Goal: Task Accomplishment & Management: Manage account settings

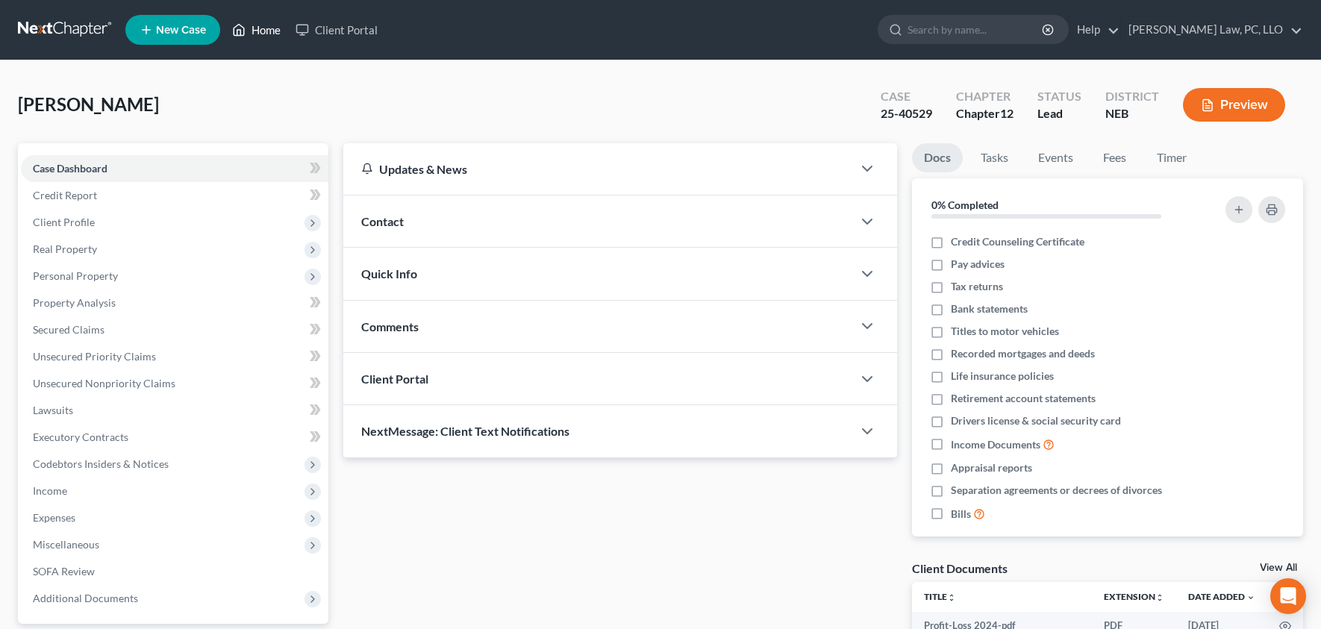
click at [254, 31] on link "Home" at bounding box center [256, 29] width 63 height 27
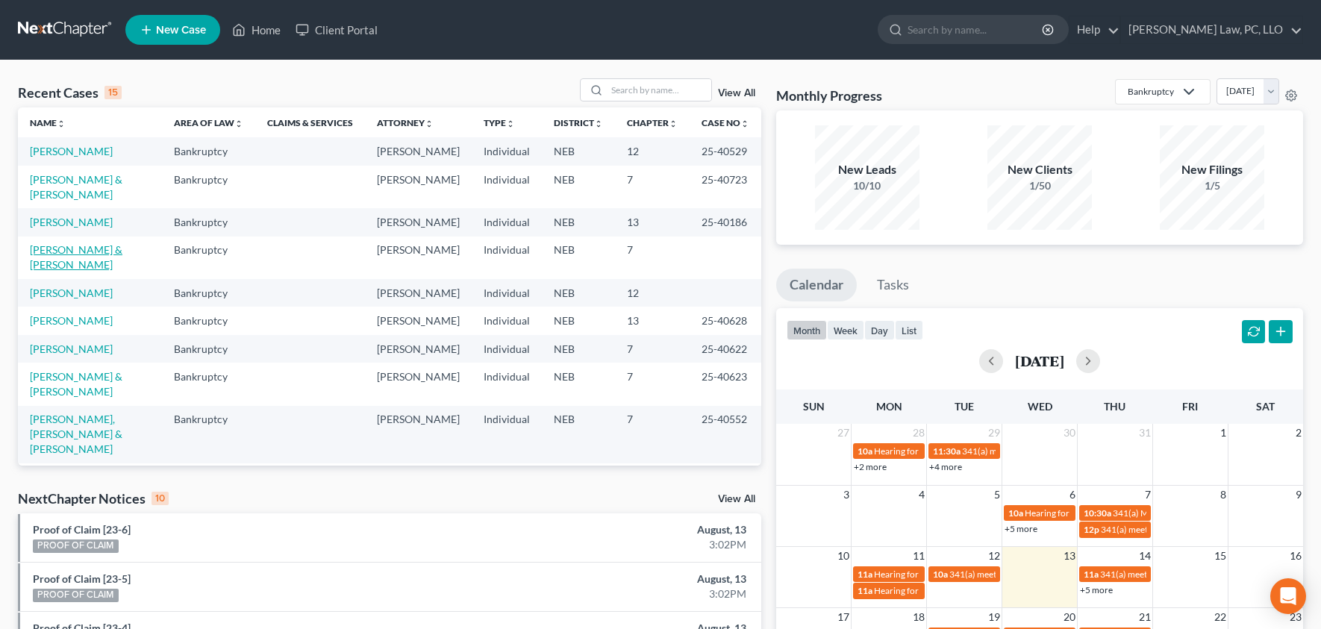
click at [105, 271] on link "[PERSON_NAME] & [PERSON_NAME]" at bounding box center [76, 257] width 93 height 28
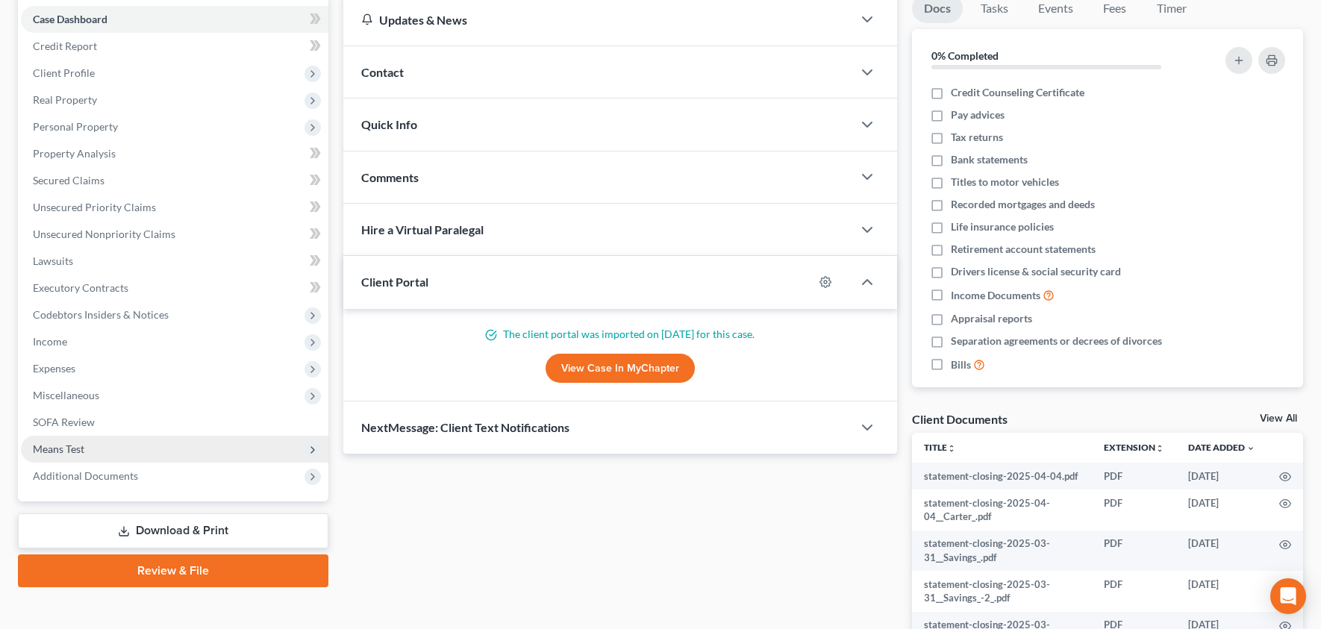
scroll to position [150, 0]
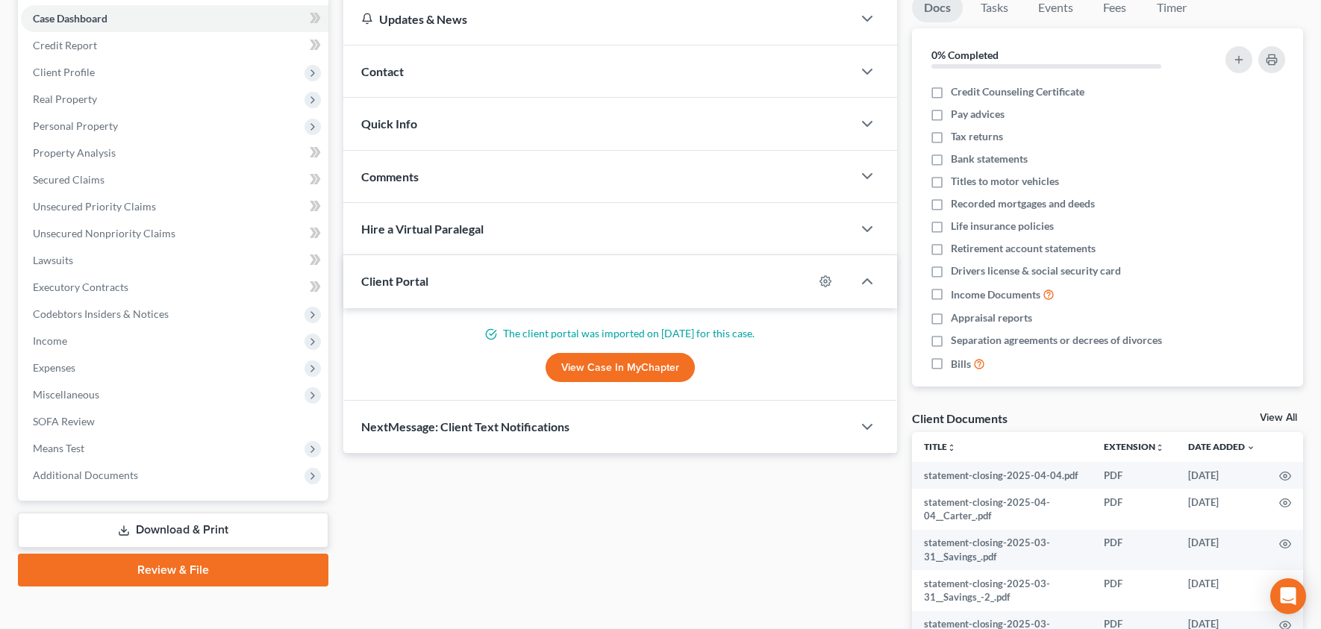
click at [198, 574] on link "Review & File" at bounding box center [173, 570] width 310 height 33
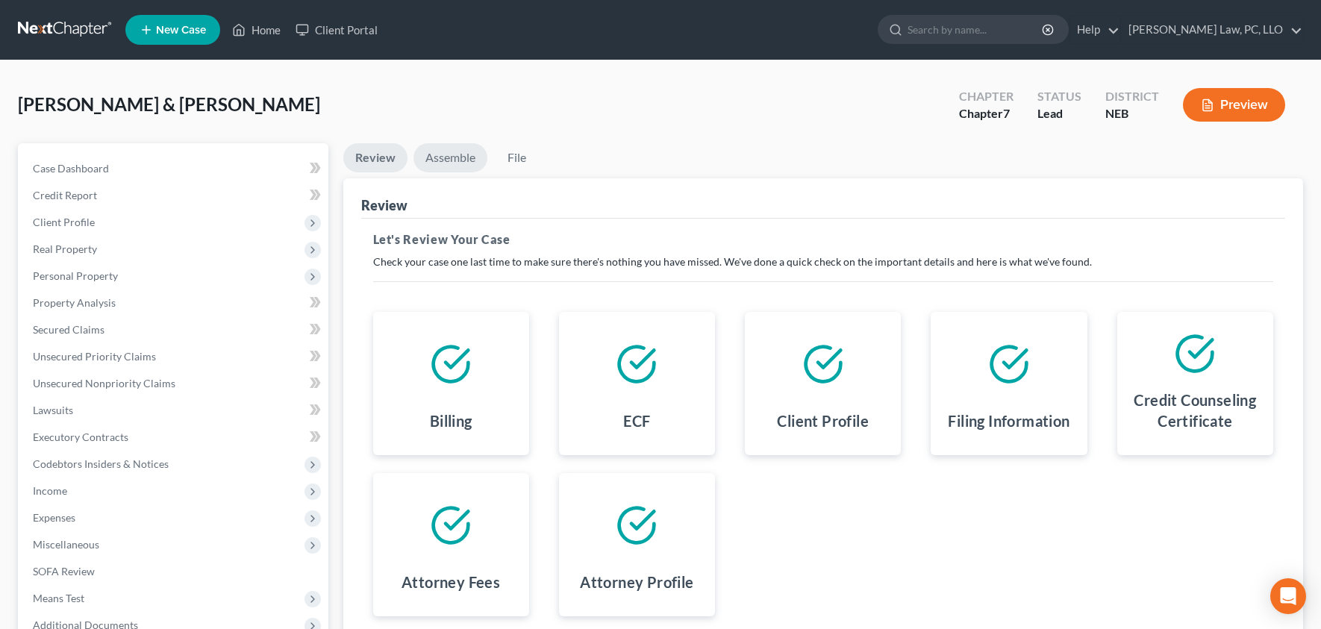
click at [453, 158] on link "Assemble" at bounding box center [450, 157] width 74 height 29
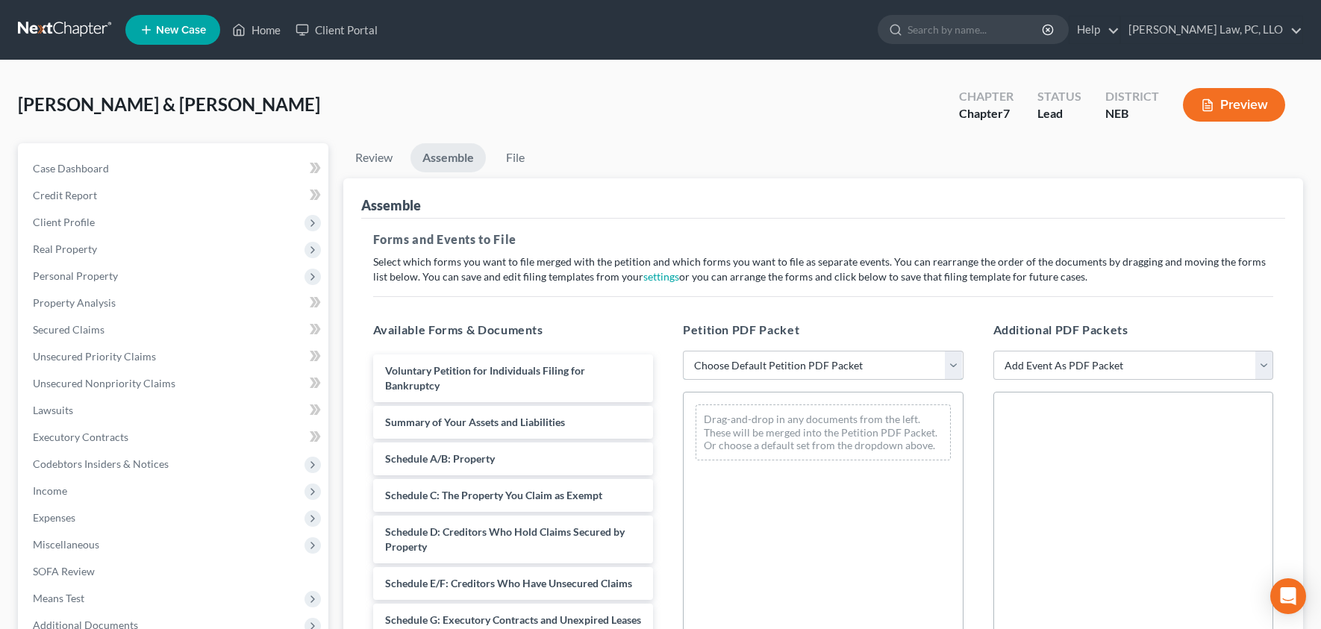
click at [849, 363] on select "Choose Default Petition PDF Packet Complete Bankruptcy Petition (all forms and …" at bounding box center [823, 366] width 281 height 30
select select "0"
click at [683, 351] on select "Choose Default Petition PDF Packet Complete Bankruptcy Petition (all forms and …" at bounding box center [823, 366] width 281 height 30
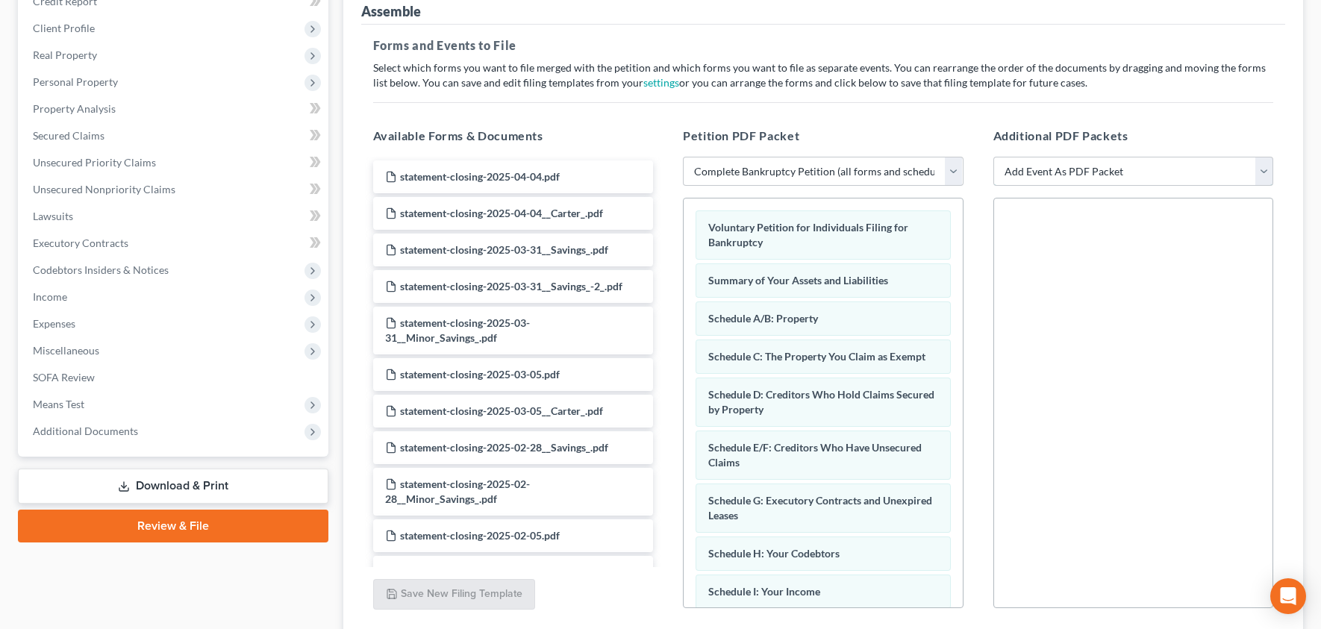
click at [1156, 167] on select "Add Event As PDF Packet Certificate of Credit Counseling for Debtor Certificate…" at bounding box center [1133, 172] width 281 height 30
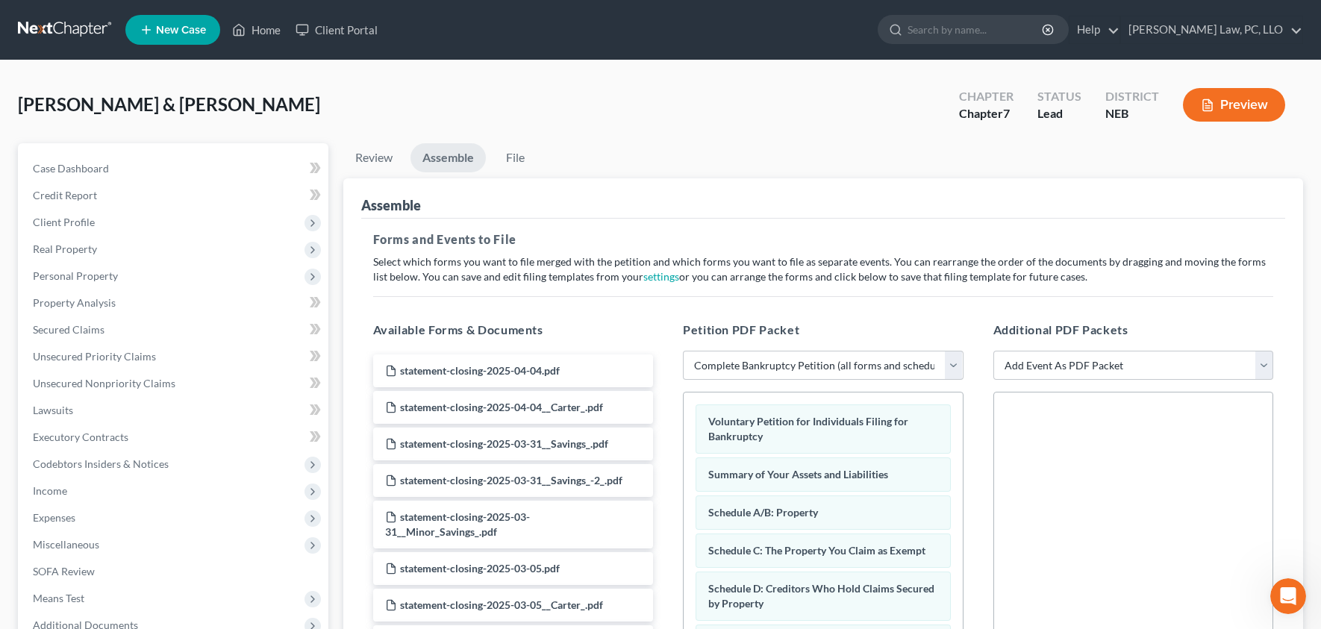
click at [1222, 53] on nav "Home New Case Client Portal [PERSON_NAME] Law, PC, [PERSON_NAME] [PERSON_NAME][…" at bounding box center [660, 30] width 1321 height 60
click at [1223, 31] on link "[PERSON_NAME] Law, PC, LLO" at bounding box center [1211, 29] width 181 height 27
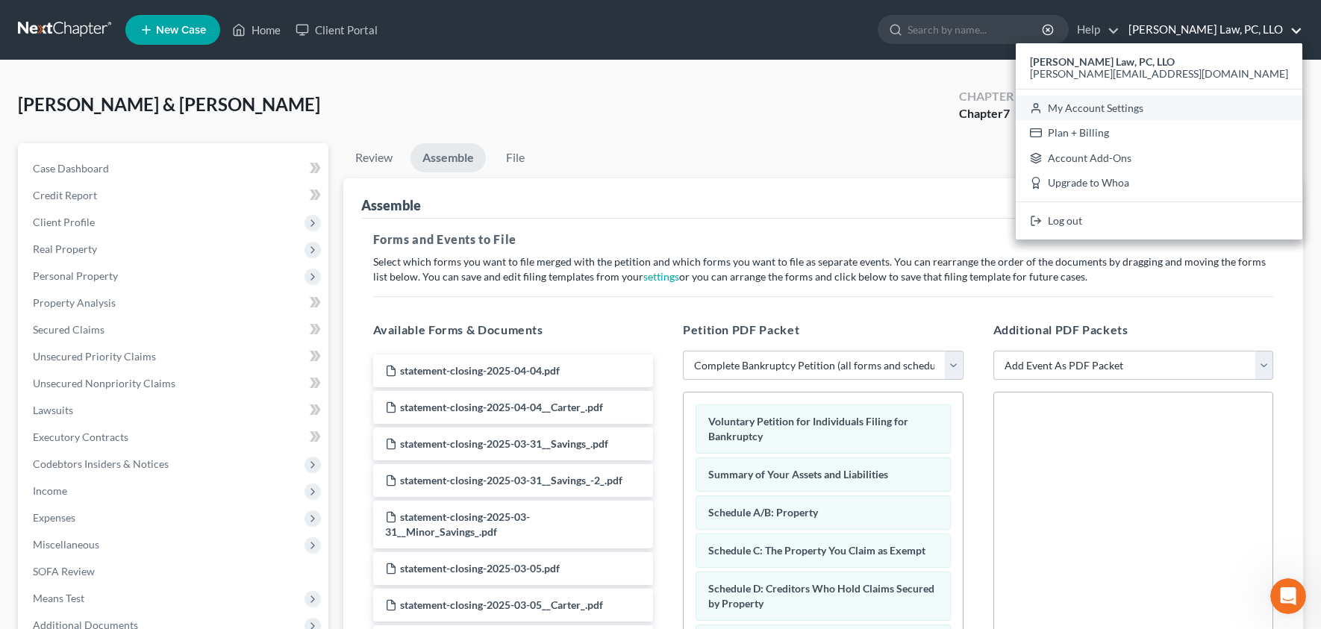
click at [1234, 106] on link "My Account Settings" at bounding box center [1159, 108] width 287 height 25
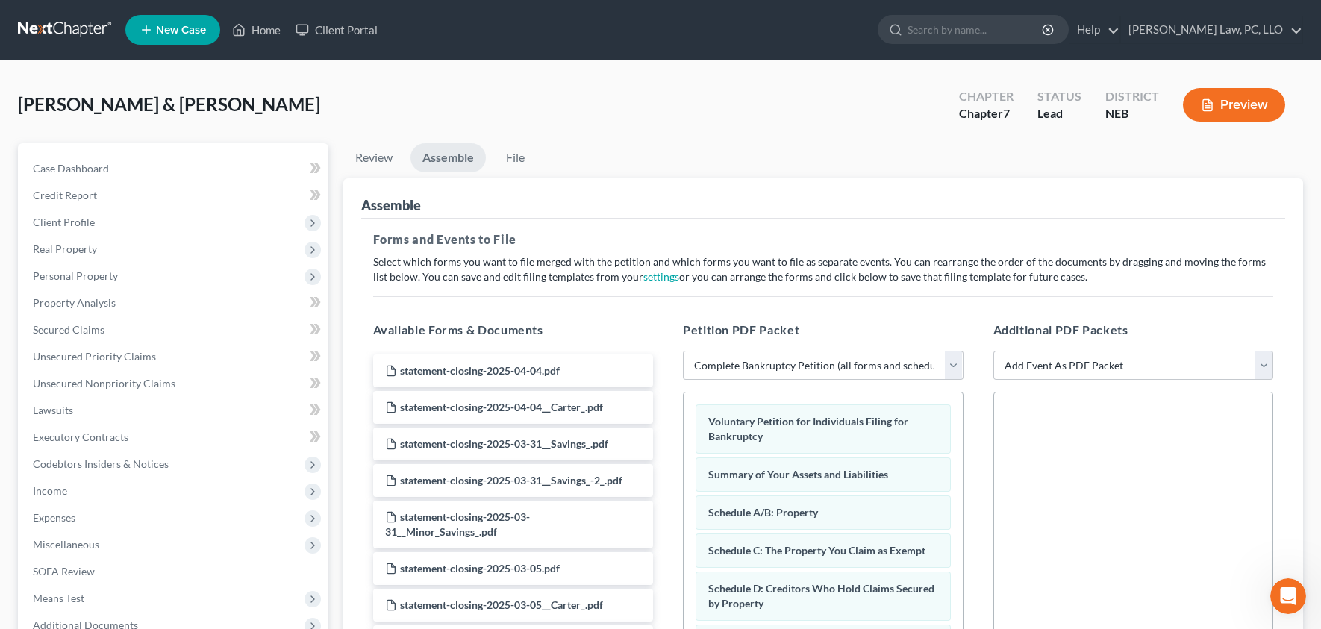
select select "48"
select select "24"
select select "30"
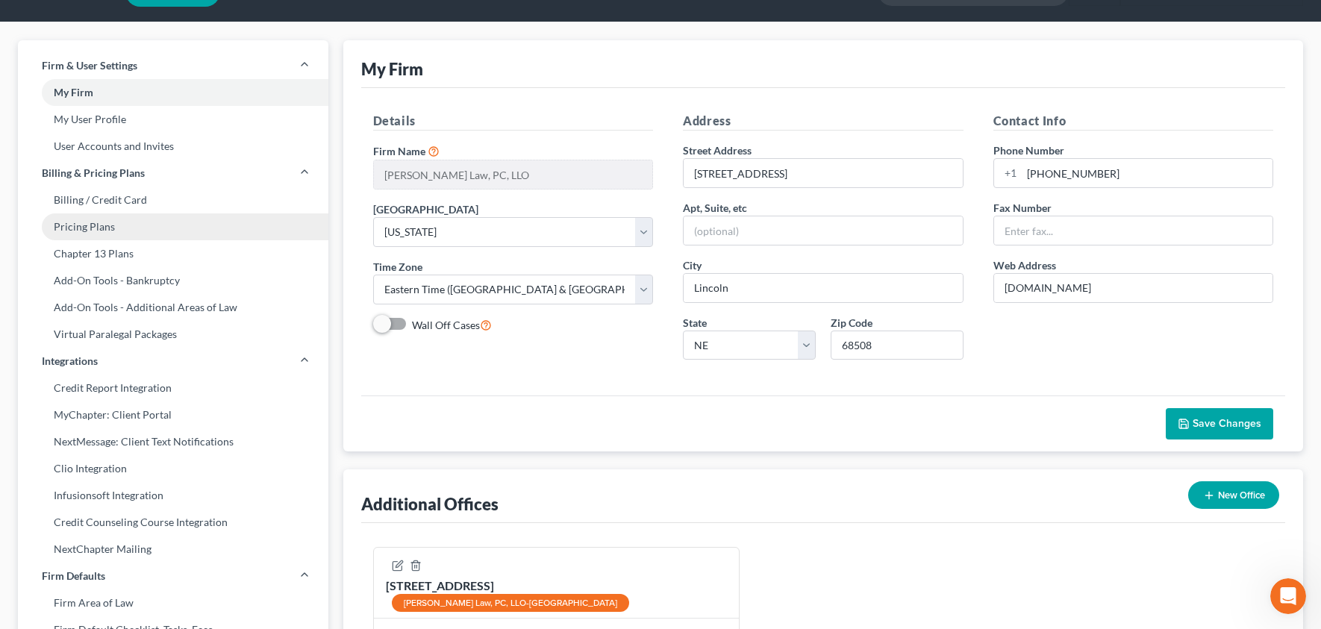
scroll to position [40, 0]
